Goal: Feedback & Contribution: Leave review/rating

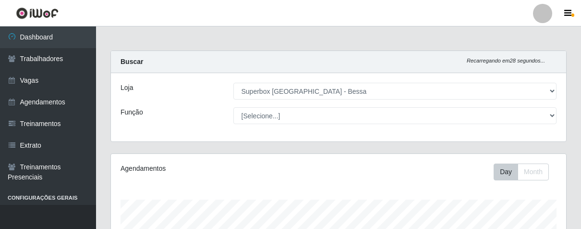
select select "206"
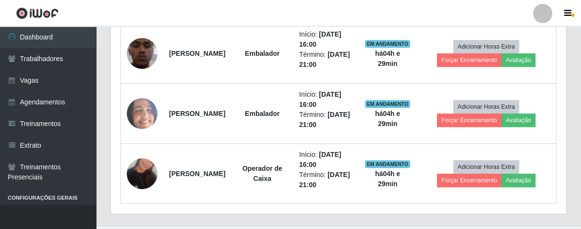
scroll to position [199, 455]
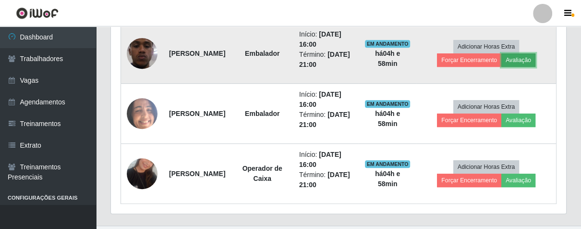
click at [531, 62] on button "Avaliação" at bounding box center [518, 59] width 34 height 13
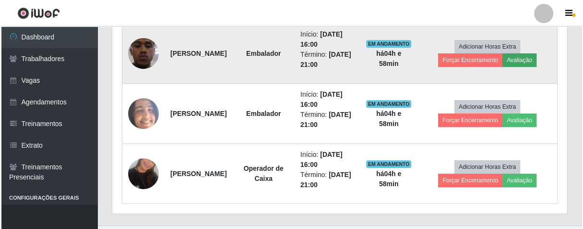
scroll to position [199, 449]
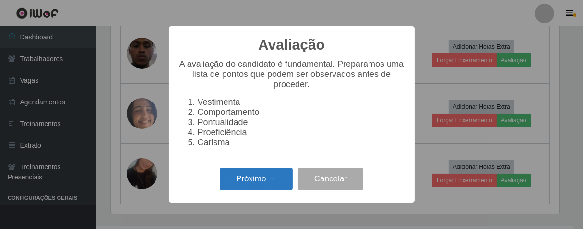
click at [273, 187] on button "Próximo →" at bounding box center [256, 179] width 73 height 23
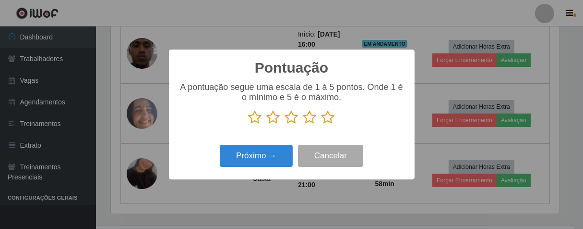
click at [328, 118] on icon at bounding box center [328, 117] width 13 height 14
click at [322, 124] on input "radio" at bounding box center [322, 124] width 0 height 0
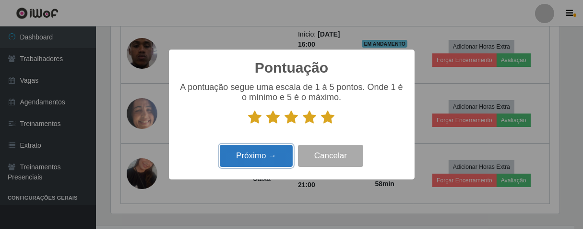
click at [262, 159] on button "Próximo →" at bounding box center [256, 156] width 73 height 23
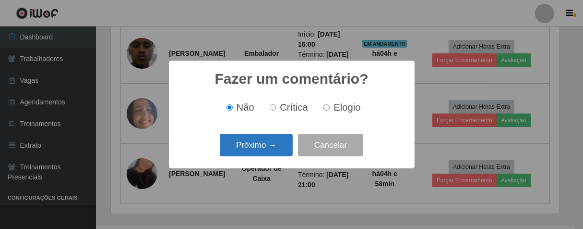
click at [282, 145] on button "Próximo →" at bounding box center [256, 144] width 73 height 23
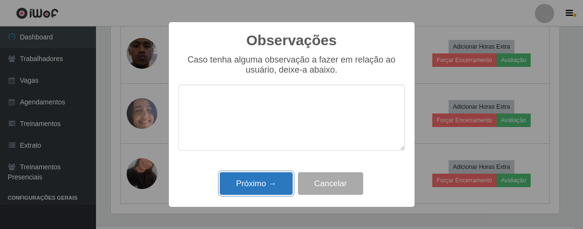
click at [273, 174] on button "Próximo →" at bounding box center [256, 183] width 73 height 23
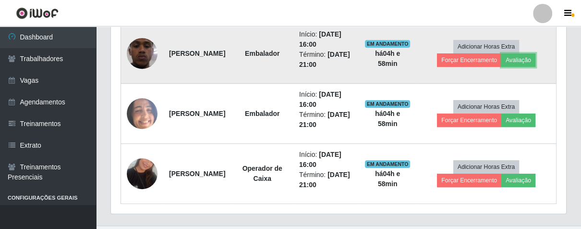
scroll to position [199, 455]
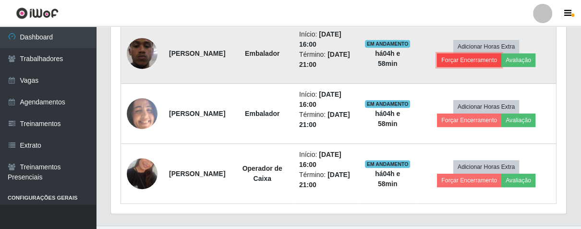
click at [452, 63] on button "Forçar Encerramento" at bounding box center [469, 59] width 64 height 13
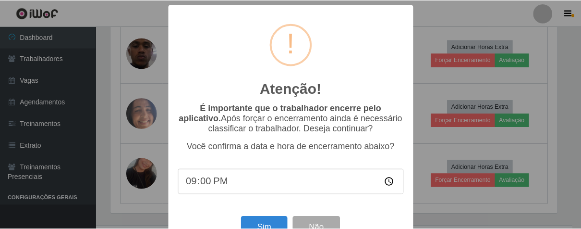
scroll to position [33, 0]
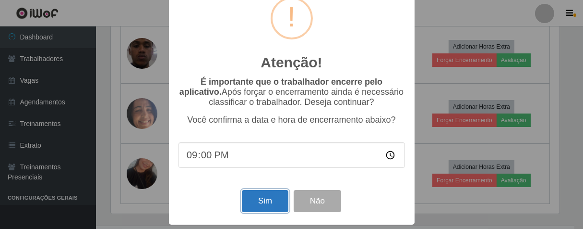
click at [262, 206] on button "Sim" at bounding box center [265, 201] width 47 height 23
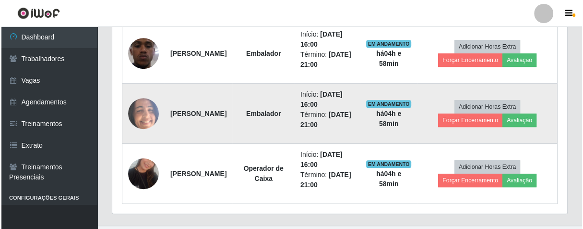
scroll to position [199, 449]
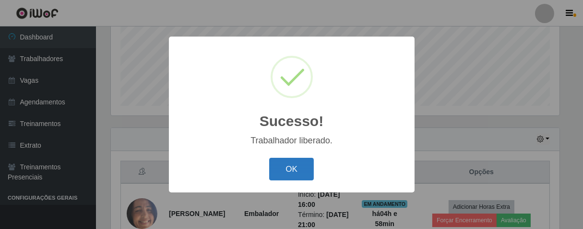
click at [289, 172] on button "OK" at bounding box center [291, 169] width 45 height 23
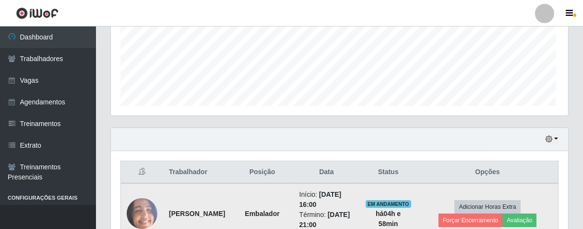
scroll to position [199, 455]
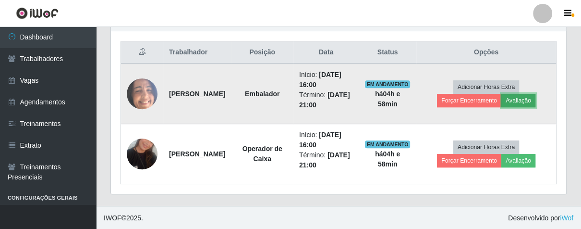
click at [521, 95] on button "Avaliação" at bounding box center [518, 100] width 34 height 13
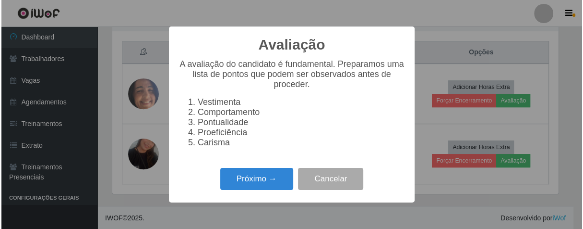
scroll to position [199, 449]
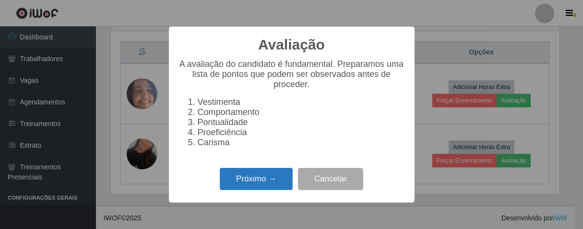
click at [249, 176] on button "Próximo →" at bounding box center [256, 179] width 73 height 23
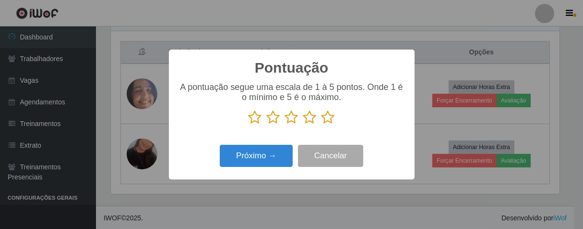
drag, startPoint x: 330, startPoint y: 115, endPoint x: 301, endPoint y: 136, distance: 35.8
click at [330, 115] on icon at bounding box center [328, 117] width 13 height 14
click at [322, 124] on input "radio" at bounding box center [322, 124] width 0 height 0
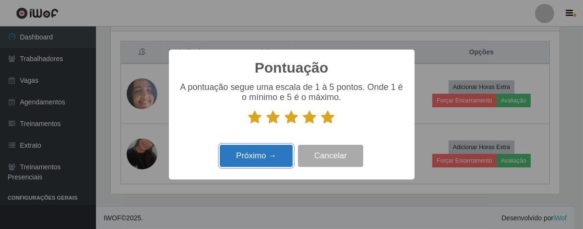
click at [266, 163] on button "Próximo →" at bounding box center [256, 156] width 73 height 23
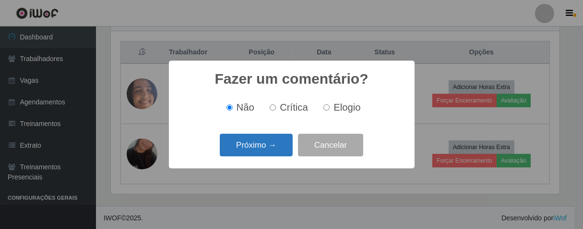
click at [282, 145] on button "Próximo →" at bounding box center [256, 144] width 73 height 23
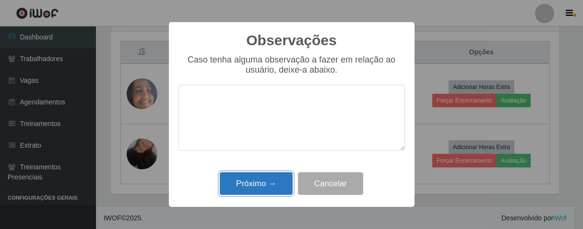
click at [274, 190] on button "Próximo →" at bounding box center [256, 183] width 73 height 23
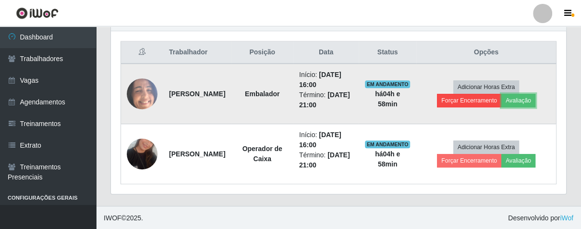
scroll to position [199, 455]
click at [479, 99] on button "Forçar Encerramento" at bounding box center [469, 100] width 64 height 13
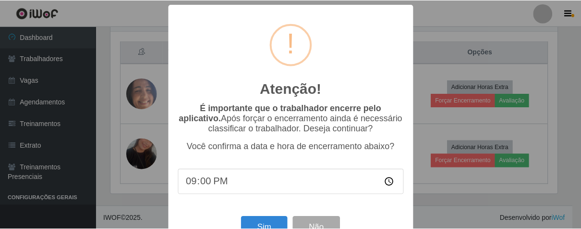
scroll to position [33, 0]
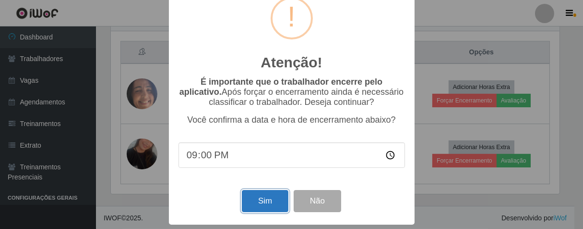
click at [265, 196] on button "Sim" at bounding box center [265, 201] width 47 height 23
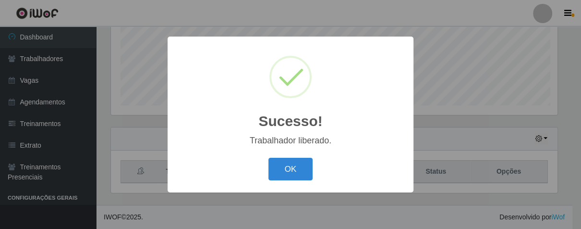
scroll to position [0, 0]
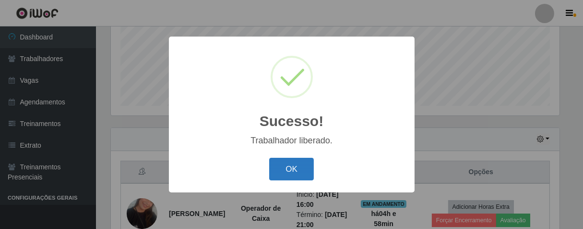
click at [303, 165] on button "OK" at bounding box center [291, 169] width 45 height 23
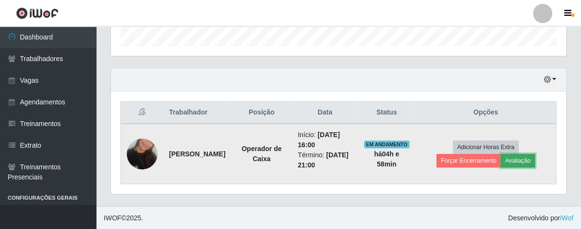
click at [529, 161] on button "Avaliação" at bounding box center [518, 160] width 34 height 13
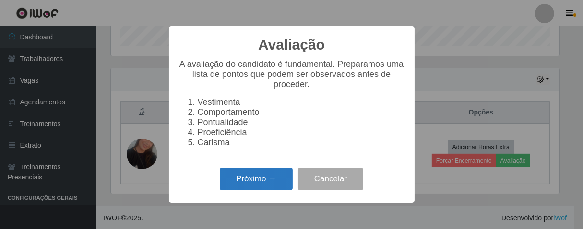
click at [269, 176] on button "Próximo →" at bounding box center [256, 179] width 73 height 23
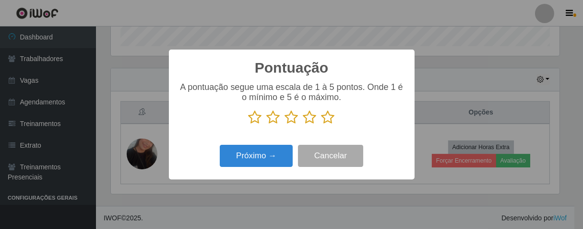
click at [329, 119] on icon at bounding box center [328, 117] width 13 height 14
click at [322, 124] on input "radio" at bounding box center [322, 124] width 0 height 0
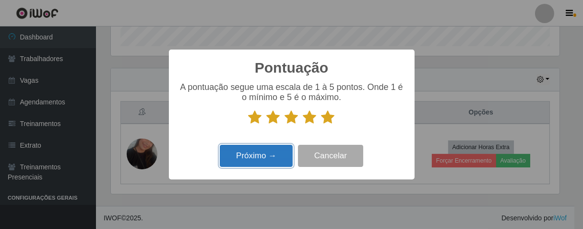
click at [284, 149] on button "Próximo →" at bounding box center [256, 156] width 73 height 23
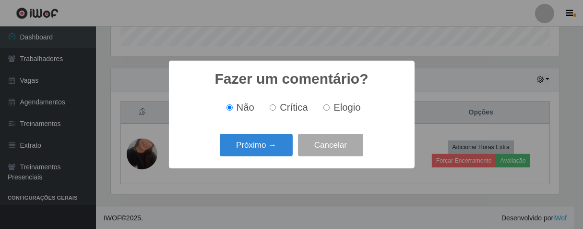
drag, startPoint x: 323, startPoint y: 109, endPoint x: 315, endPoint y: 114, distance: 9.6
click at [324, 109] on input "Elogio" at bounding box center [327, 107] width 6 height 6
radio input "true"
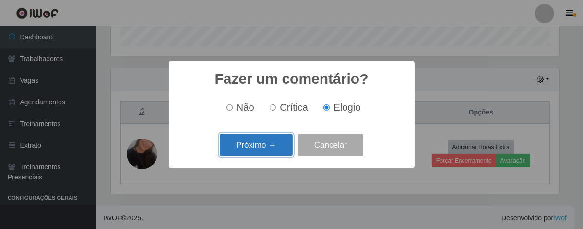
click at [284, 137] on button "Próximo →" at bounding box center [256, 144] width 73 height 23
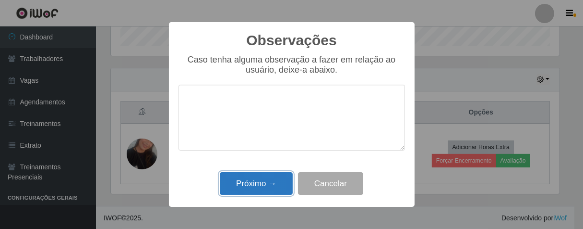
click at [275, 178] on button "Próximo →" at bounding box center [256, 183] width 73 height 23
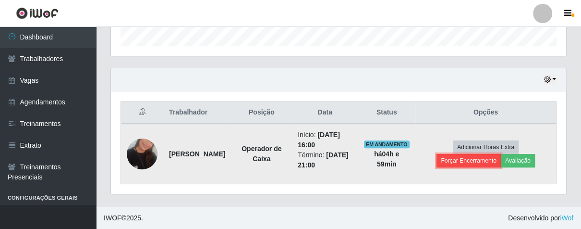
click at [450, 157] on button "Forçar Encerramento" at bounding box center [468, 160] width 64 height 13
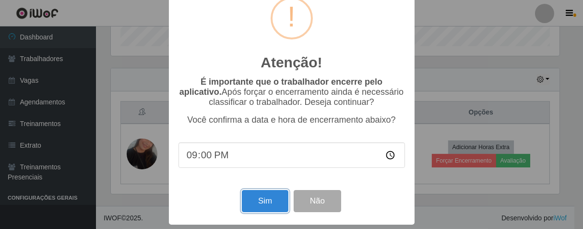
drag, startPoint x: 273, startPoint y: 199, endPoint x: 268, endPoint y: 198, distance: 4.8
click at [273, 199] on button "Sim" at bounding box center [265, 201] width 47 height 23
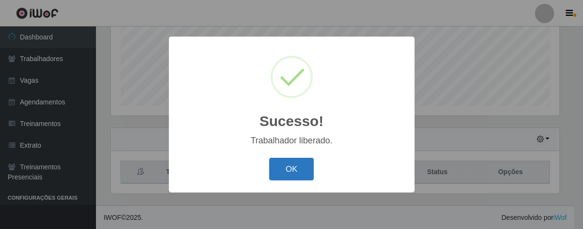
click at [300, 168] on button "OK" at bounding box center [291, 169] width 45 height 23
